Goal: Task Accomplishment & Management: Manage account settings

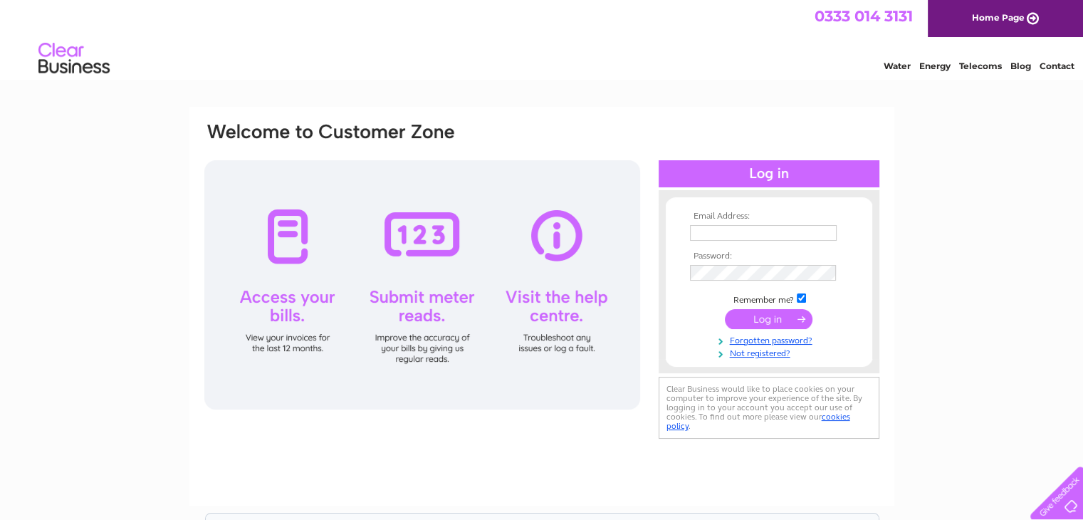
click at [706, 231] on input "text" at bounding box center [763, 233] width 147 height 16
type input "minsterpark@gmail.com"
click at [773, 315] on input "submit" at bounding box center [769, 319] width 88 height 20
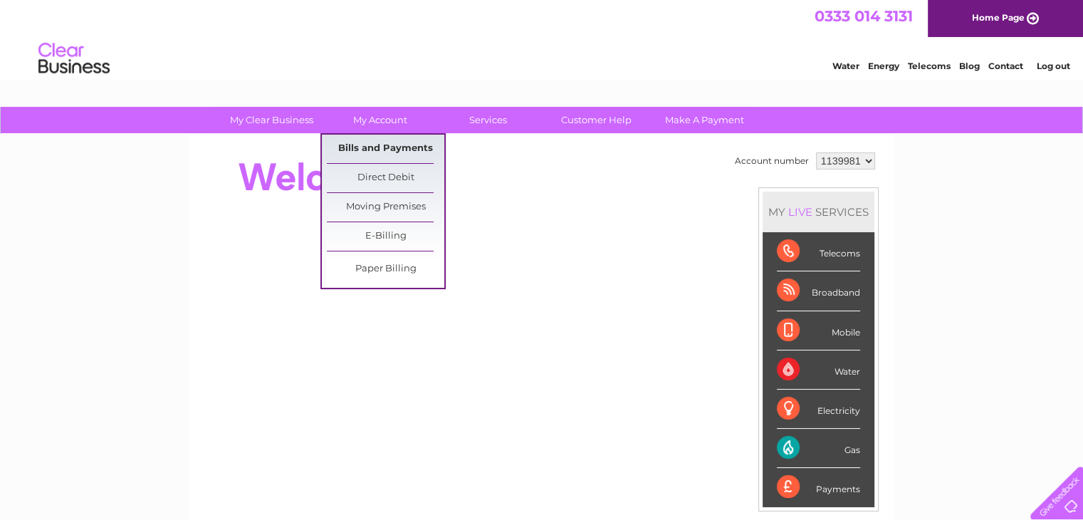
click at [372, 145] on link "Bills and Payments" at bounding box center [385, 149] width 117 height 28
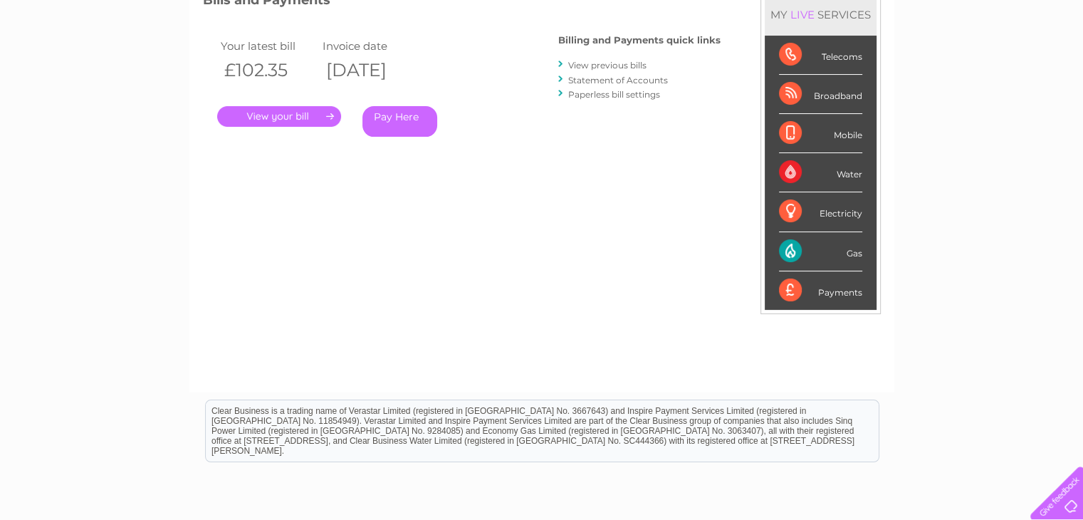
scroll to position [71, 0]
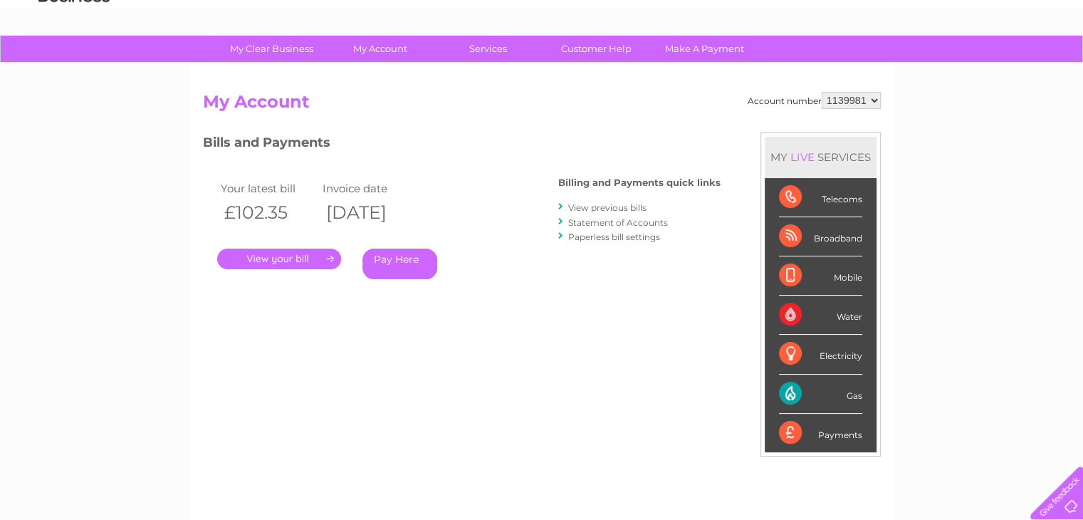
click at [253, 257] on link "." at bounding box center [279, 258] width 124 height 21
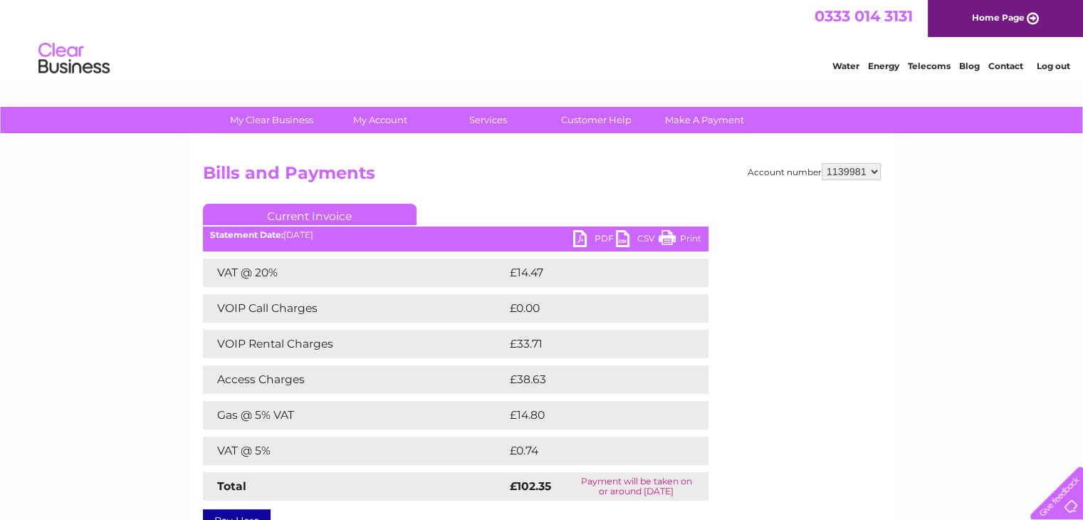
click at [604, 237] on link "PDF" at bounding box center [594, 240] width 43 height 21
click at [686, 234] on link "Print" at bounding box center [680, 240] width 43 height 21
click at [1049, 66] on link "Log out" at bounding box center [1052, 66] width 33 height 11
